Goal: Transaction & Acquisition: Purchase product/service

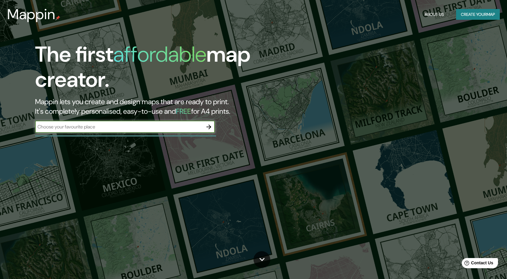
click at [112, 130] on input "text" at bounding box center [119, 126] width 168 height 7
type input "n"
type input "mouraria"
click at [209, 126] on icon "button" at bounding box center [208, 127] width 5 height 5
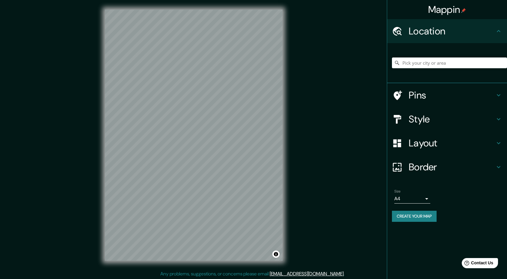
click at [475, 23] on div "Location" at bounding box center [447, 31] width 120 height 24
click at [417, 62] on input "Pick your city or area" at bounding box center [449, 63] width 115 height 11
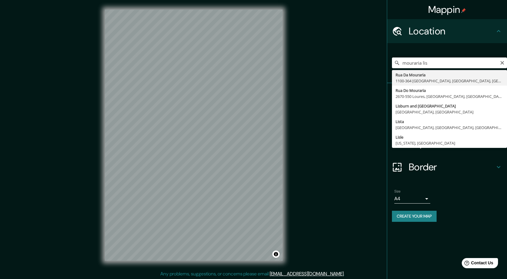
type input "[STREET_ADDRESS]"
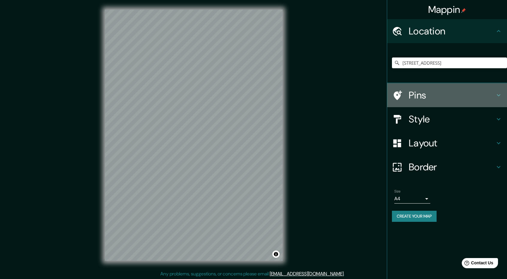
click at [431, 93] on h4 "Pins" at bounding box center [452, 95] width 86 height 12
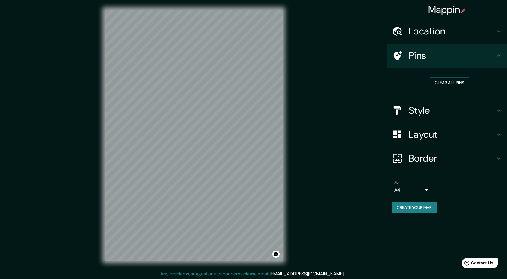
click at [431, 105] on h4 "Style" at bounding box center [452, 111] width 86 height 12
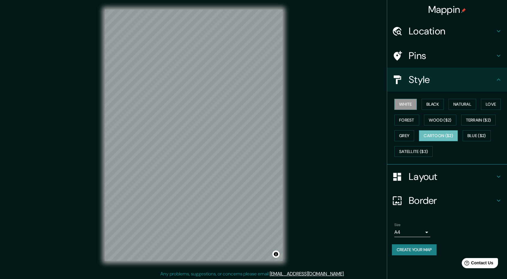
click at [431, 135] on button "Cartoon ($2)" at bounding box center [438, 135] width 39 height 11
click at [436, 103] on button "Black" at bounding box center [433, 104] width 22 height 11
click at [403, 107] on button "White" at bounding box center [405, 104] width 22 height 11
click at [466, 100] on button "Natural" at bounding box center [463, 104] width 28 height 11
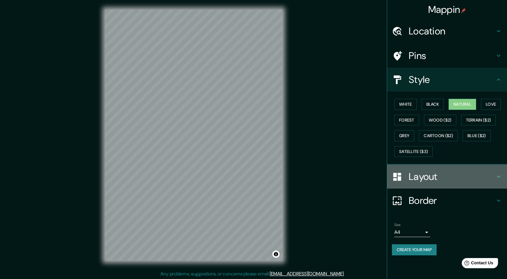
click at [444, 179] on h4 "Layout" at bounding box center [452, 177] width 86 height 12
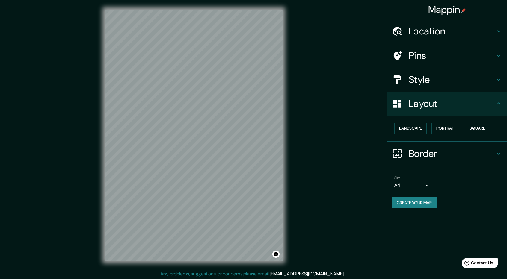
drag, startPoint x: 475, startPoint y: 103, endPoint x: 472, endPoint y: 103, distance: 3.3
click at [474, 103] on h4 "Layout" at bounding box center [452, 104] width 86 height 12
